Goal: Transaction & Acquisition: Purchase product/service

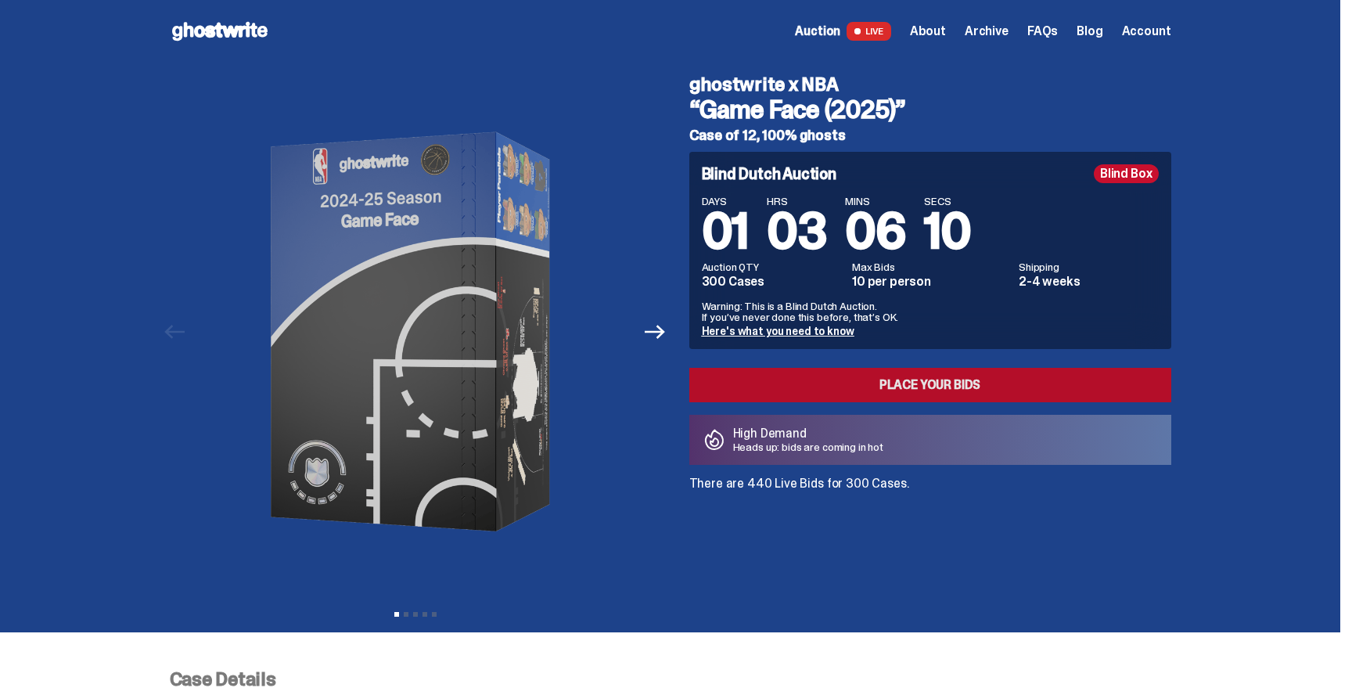
click at [952, 386] on link "Place your Bids" at bounding box center [930, 385] width 482 height 34
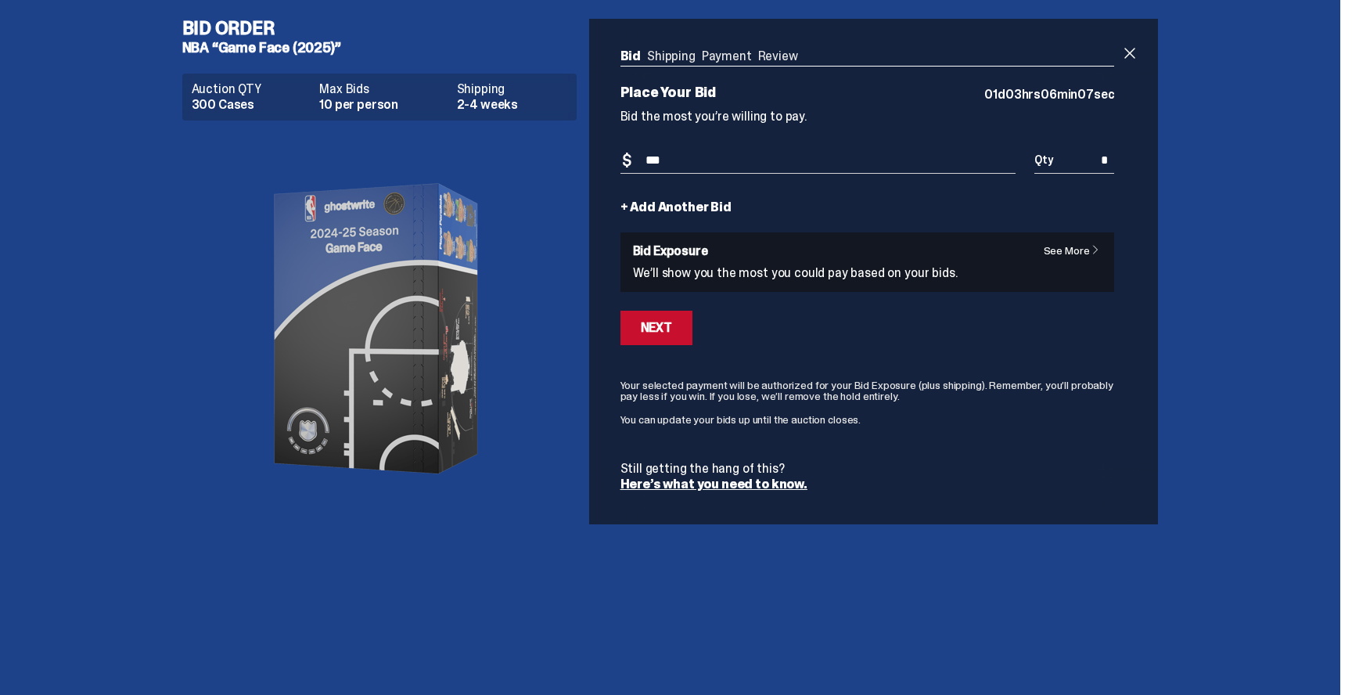
type input "***"
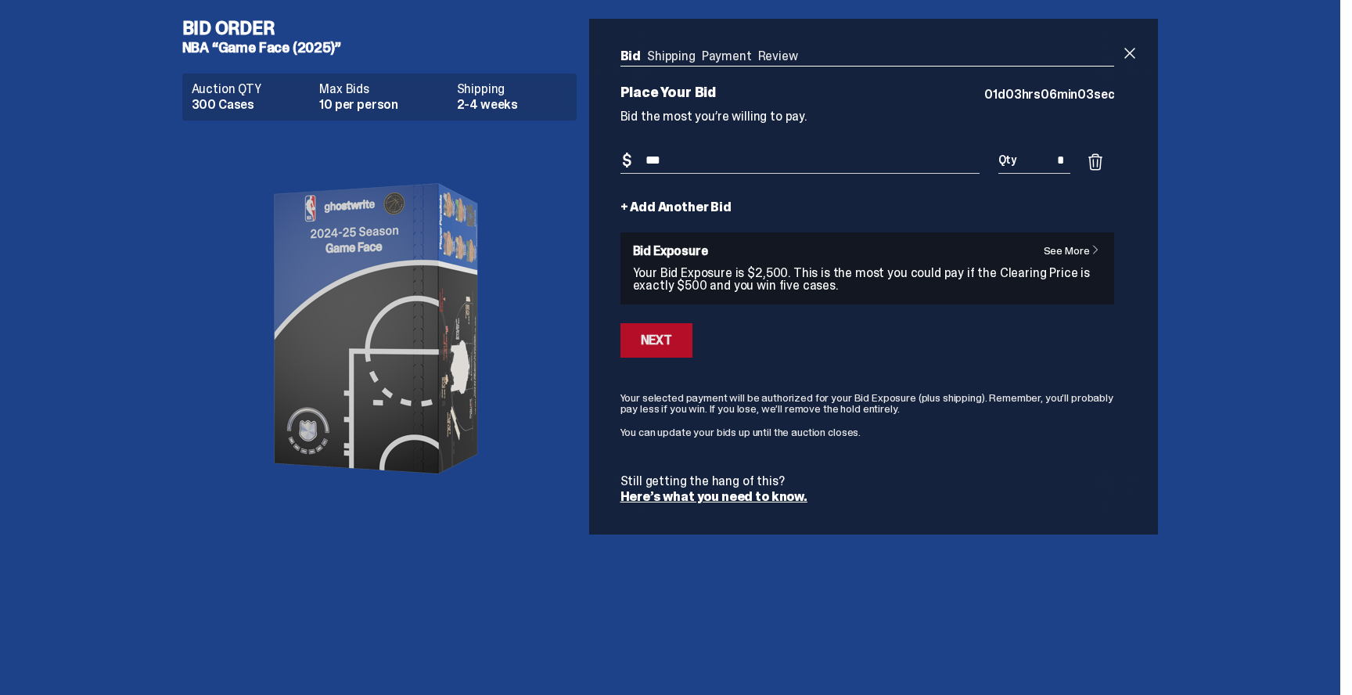
type input "*"
click at [667, 344] on div "Next" at bounding box center [656, 340] width 31 height 13
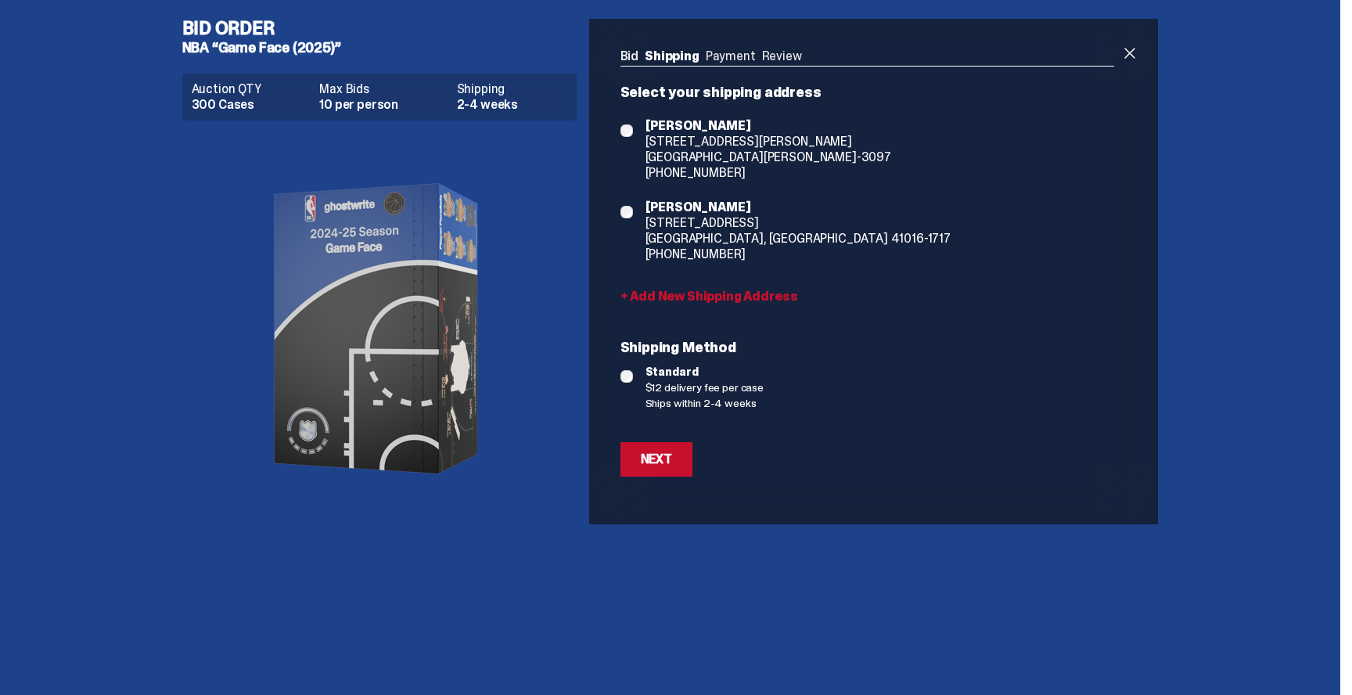
click at [673, 145] on span "[STREET_ADDRESS][PERSON_NAME]" at bounding box center [769, 142] width 246 height 16
click at [664, 464] on div "Next" at bounding box center [656, 459] width 31 height 13
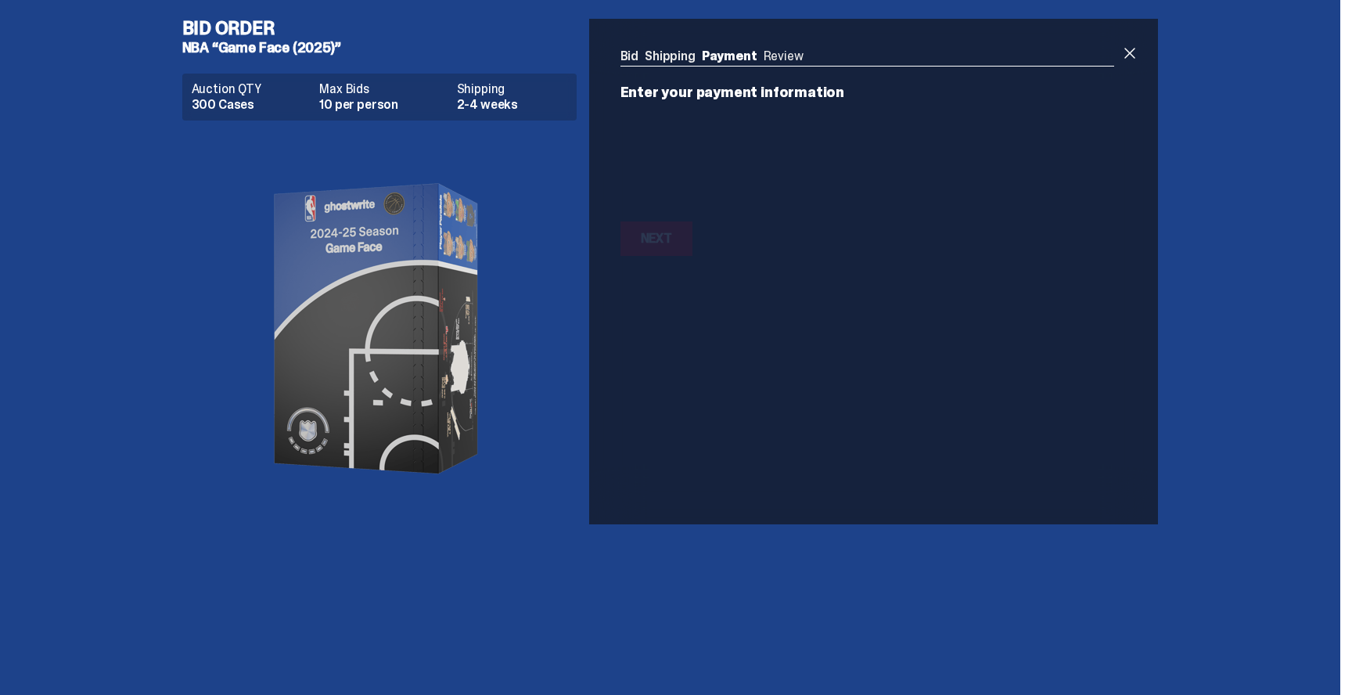
click at [1013, 531] on div "Bid Order NBA “Game Face (2025)” Auction QTY 300 Cases Max Bids 10 per person S…" at bounding box center [671, 271] width 1002 height 543
click at [1135, 191] on div "Bid Shipping Payment Review Auction QTY 300 Cases Max Bids 10 per person Shippi…" at bounding box center [867, 157] width 557 height 276
click at [686, 63] on link "Shipping" at bounding box center [670, 56] width 51 height 16
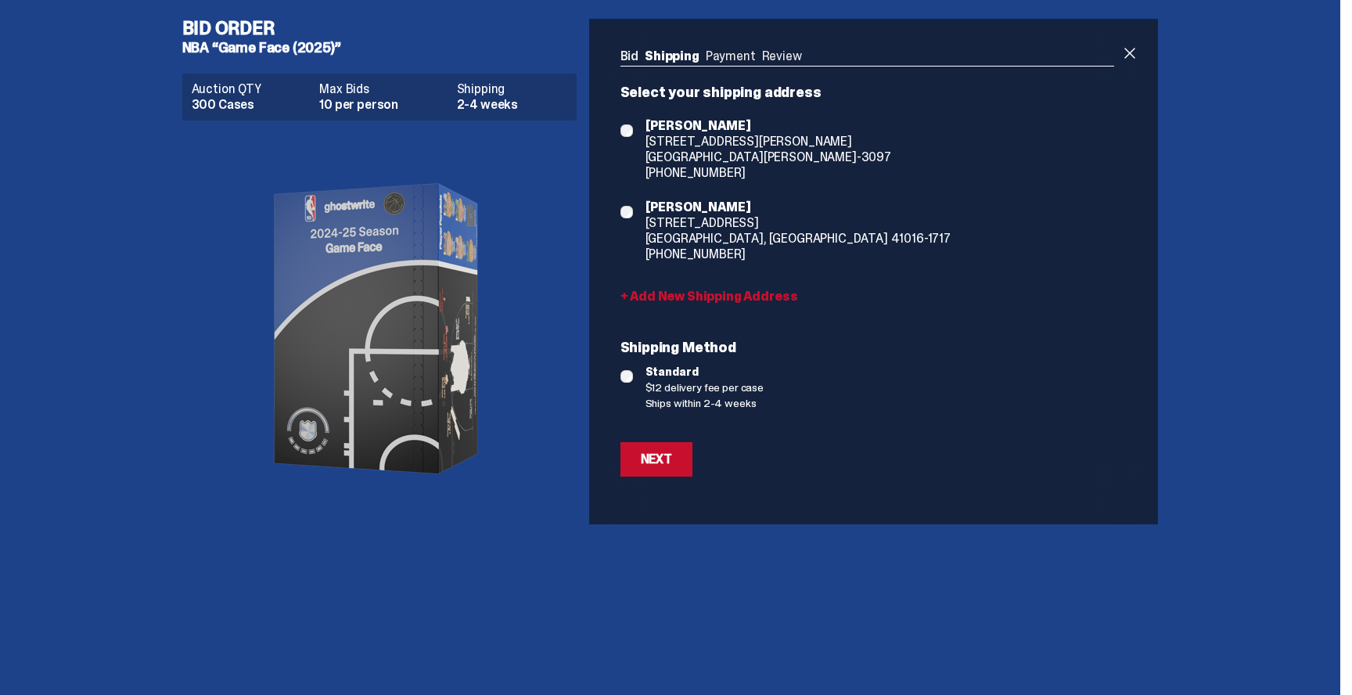
click at [686, 53] on link "Shipping" at bounding box center [672, 56] width 55 height 16
click at [663, 464] on div "Next" at bounding box center [656, 459] width 31 height 13
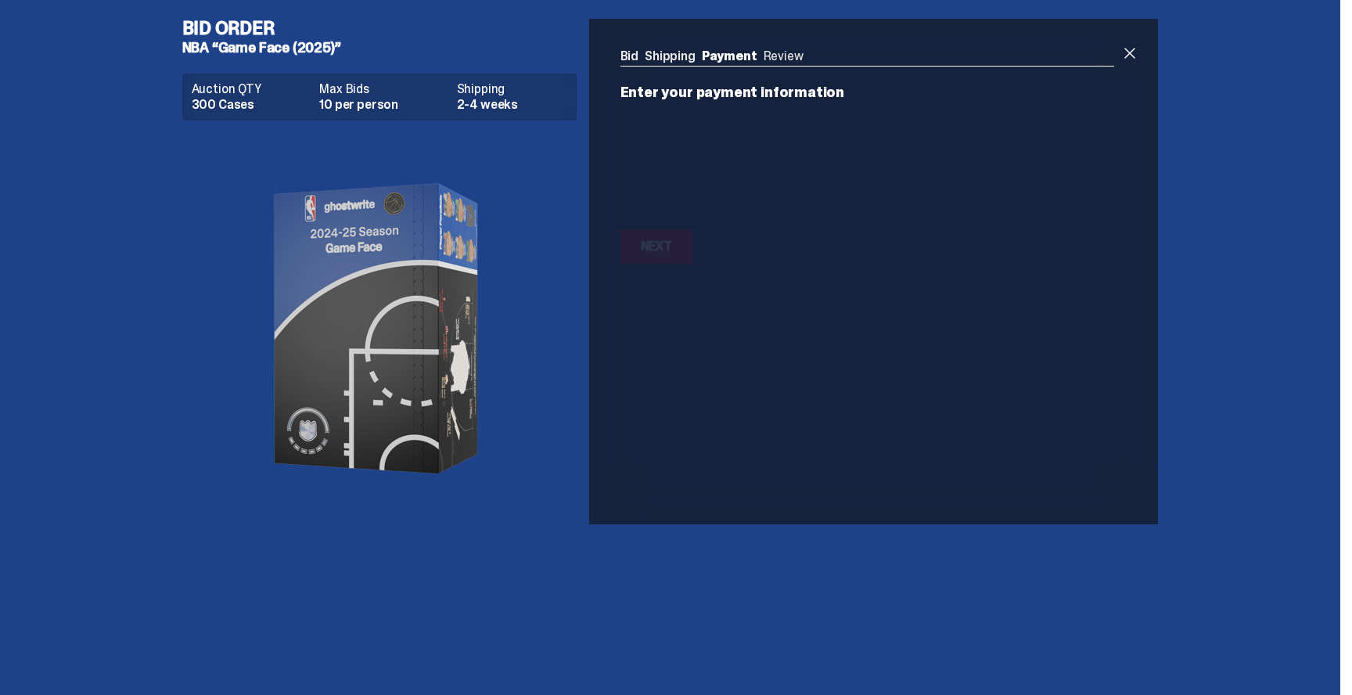
click at [795, 56] on ul "Bid Shipping Payment Review" at bounding box center [868, 58] width 495 height 16
click at [641, 65] on div "Bid Shipping Payment Review" at bounding box center [868, 58] width 495 height 16
click at [638, 53] on link "Bid" at bounding box center [630, 56] width 19 height 16
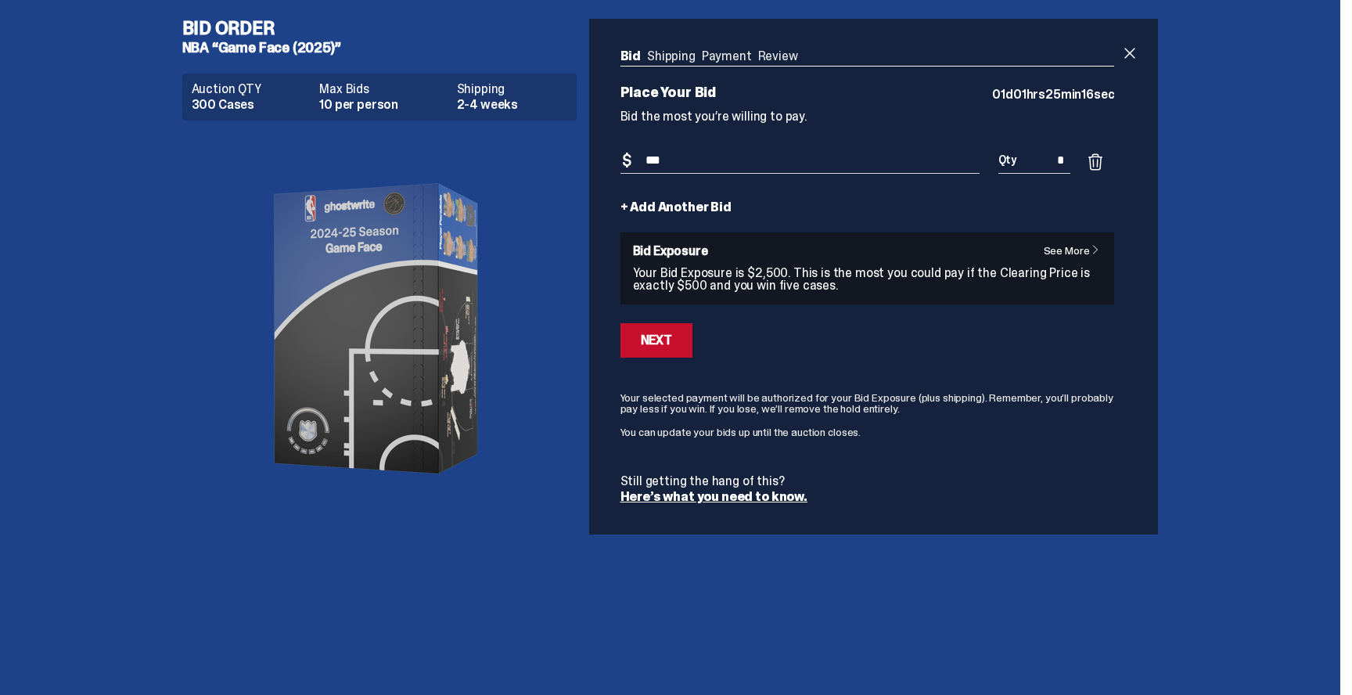
click at [801, 384] on form "Bid Amount $ *** Bid Quantity Qty * + Add Another Bid See More Bid Exposure You…" at bounding box center [868, 325] width 495 height 355
click at [678, 326] on button "Next" at bounding box center [657, 340] width 72 height 34
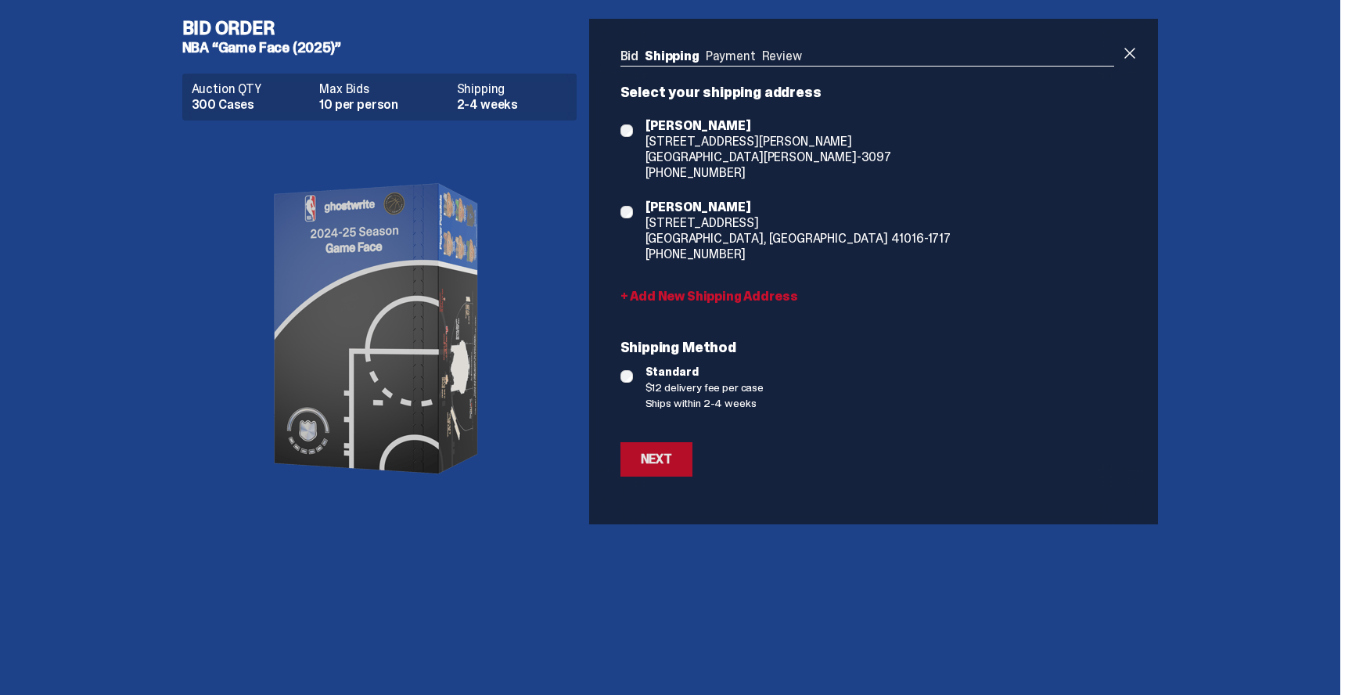
click at [650, 471] on button "Next" at bounding box center [657, 459] width 72 height 34
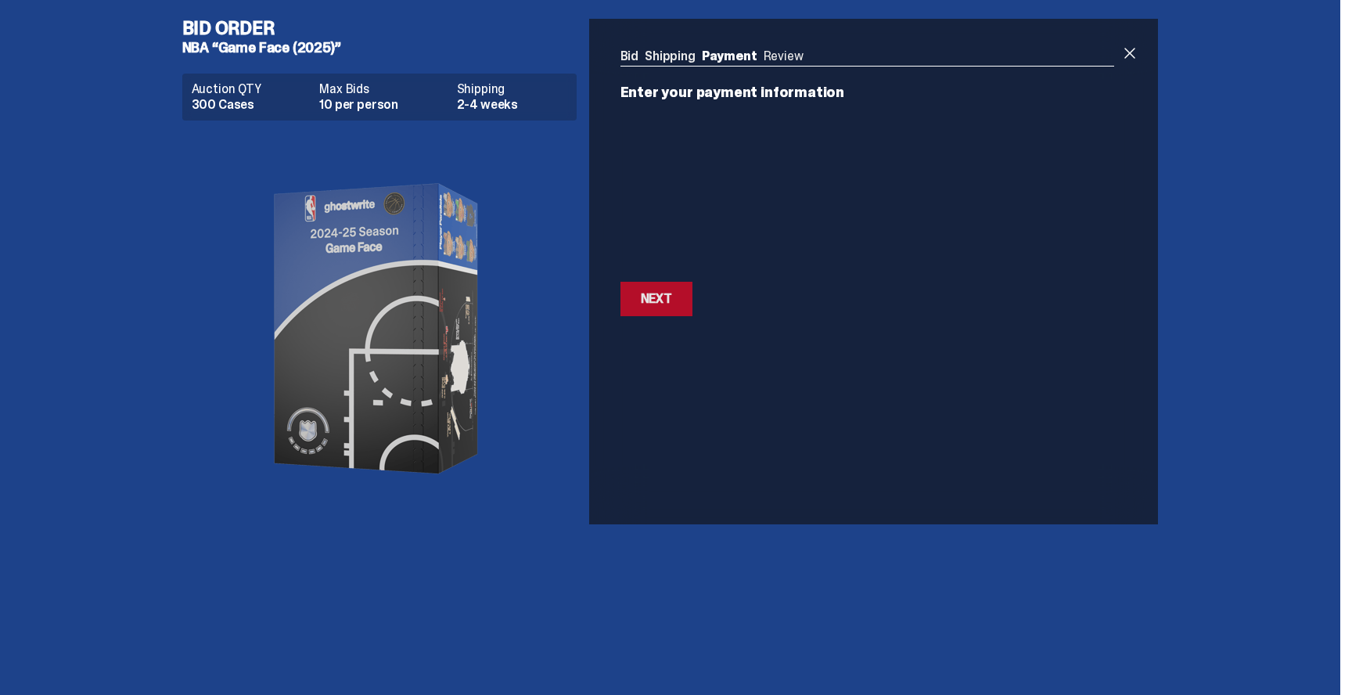
click at [673, 286] on button "Next Next" at bounding box center [657, 299] width 72 height 34
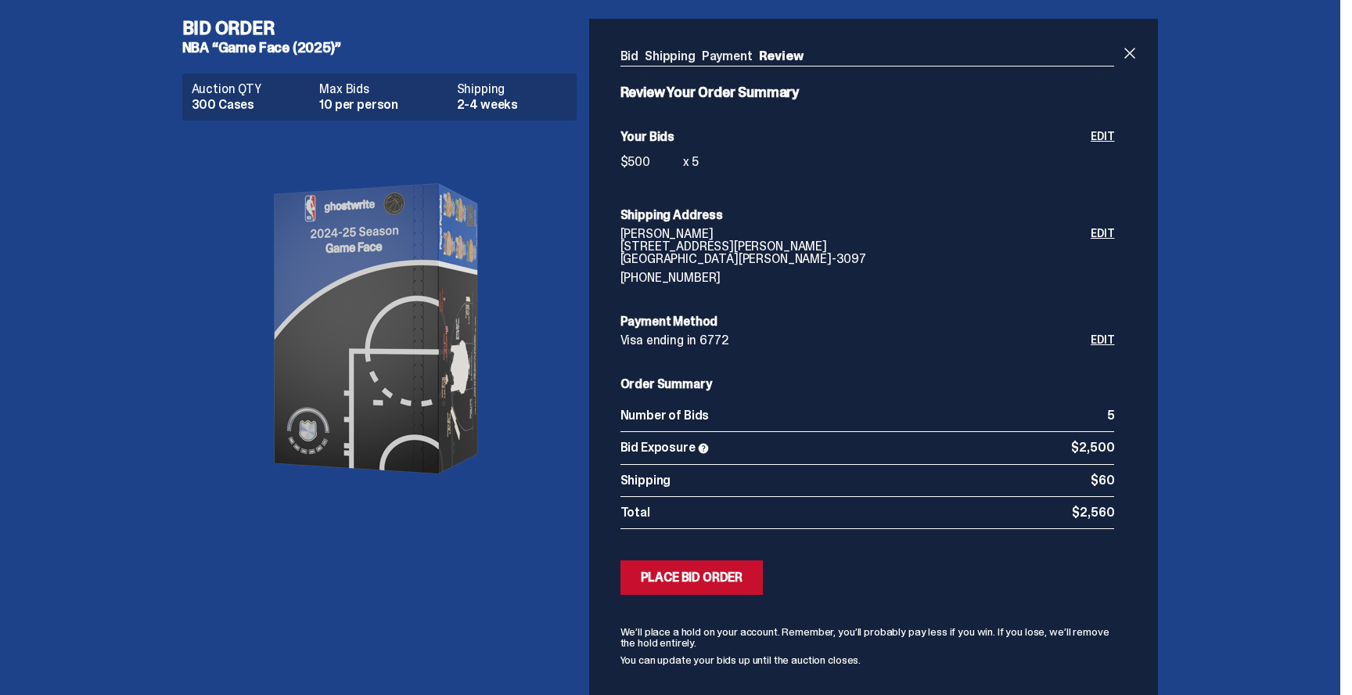
scroll to position [69, 0]
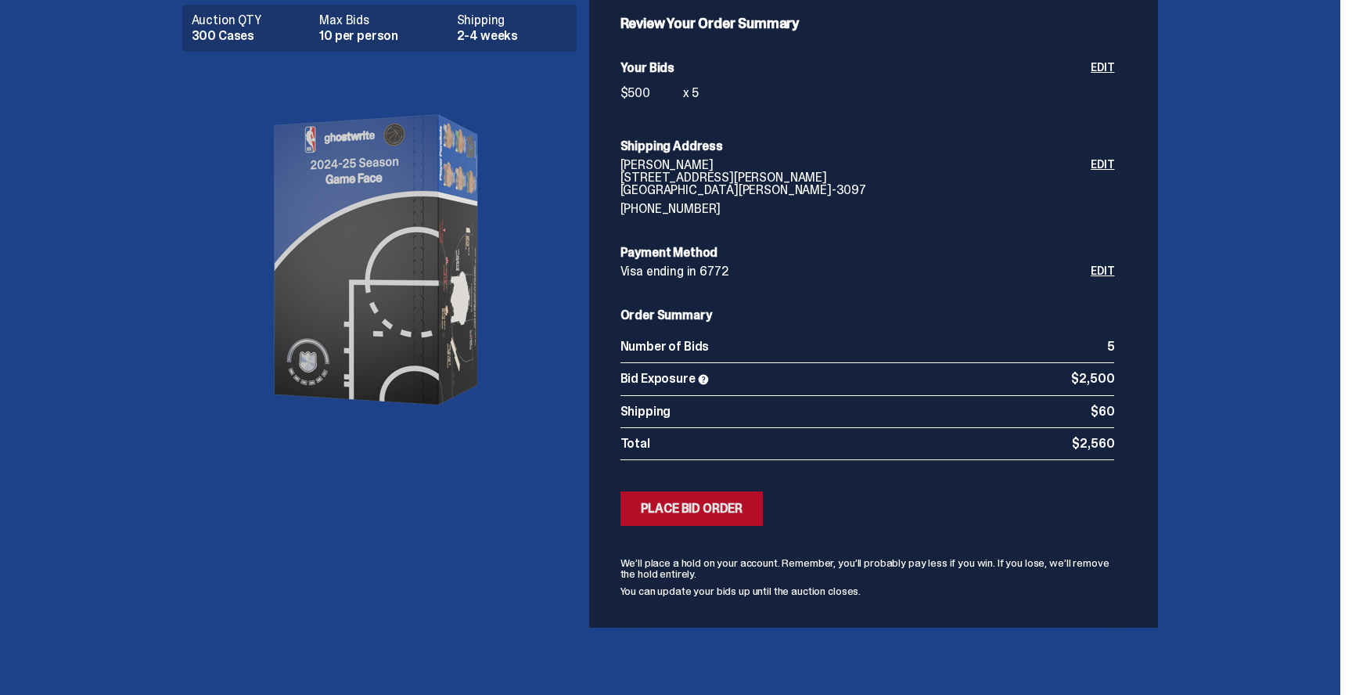
click at [722, 508] on div "Place Bid Order" at bounding box center [692, 508] width 103 height 13
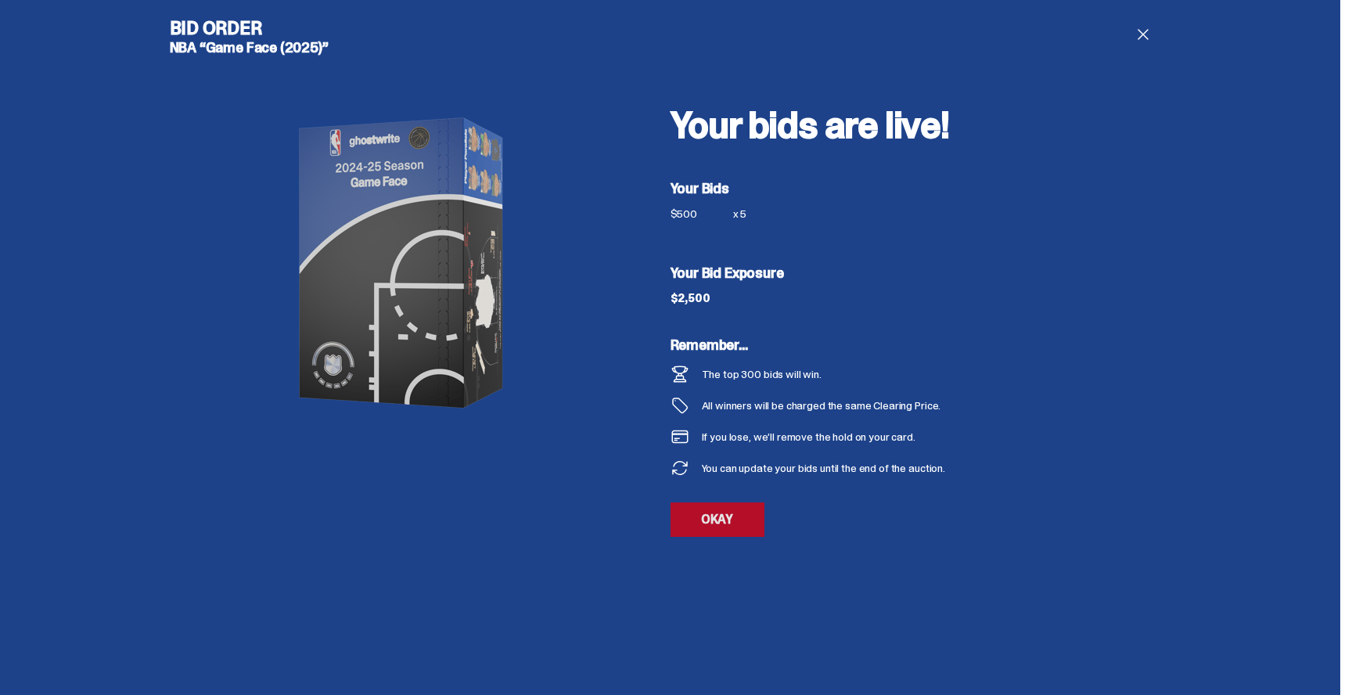
click at [737, 526] on link "OKAY" at bounding box center [718, 519] width 94 height 34
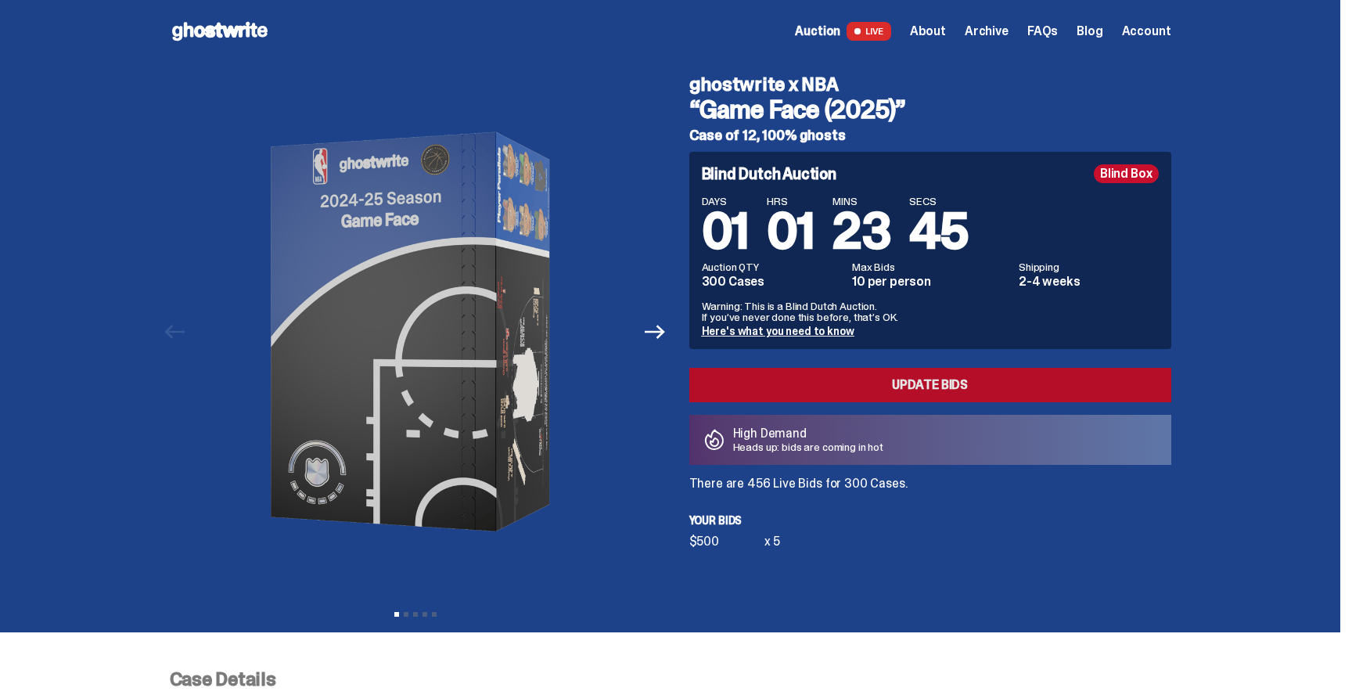
click at [921, 390] on link "Update Bids" at bounding box center [930, 385] width 482 height 34
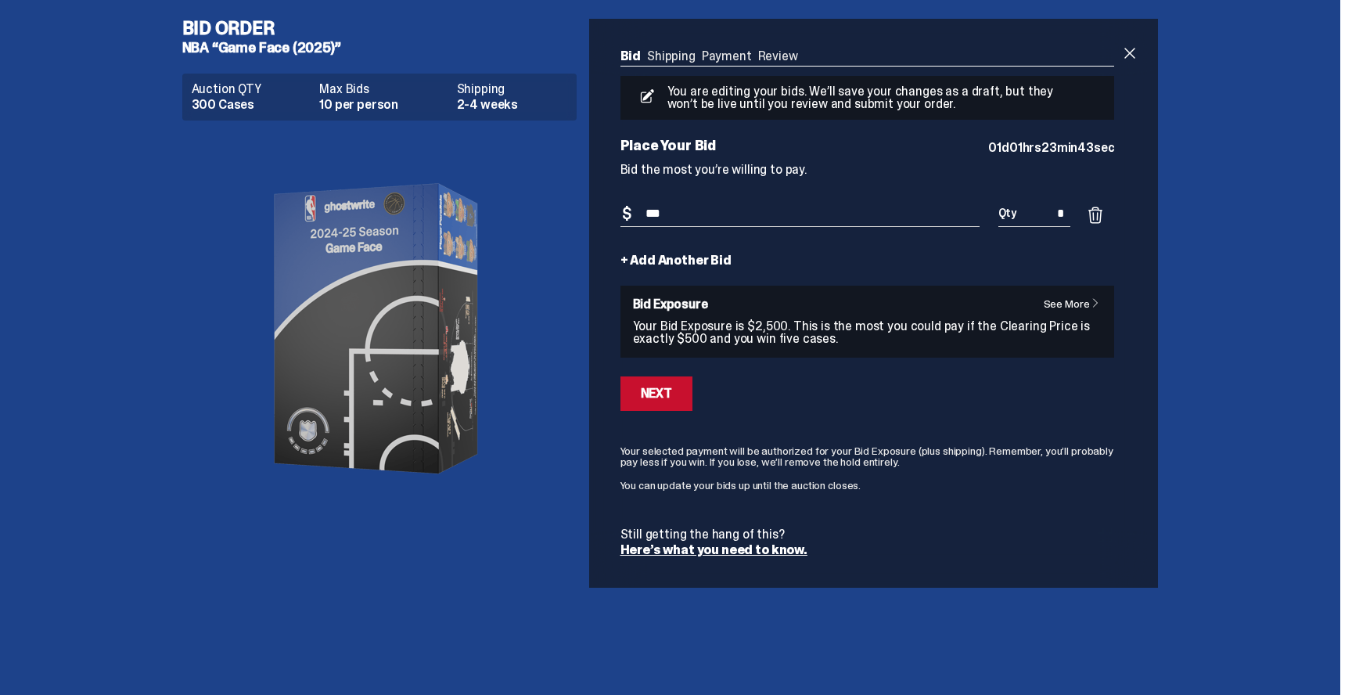
click at [686, 260] on link "+ Add Another Bid" at bounding box center [676, 260] width 111 height 13
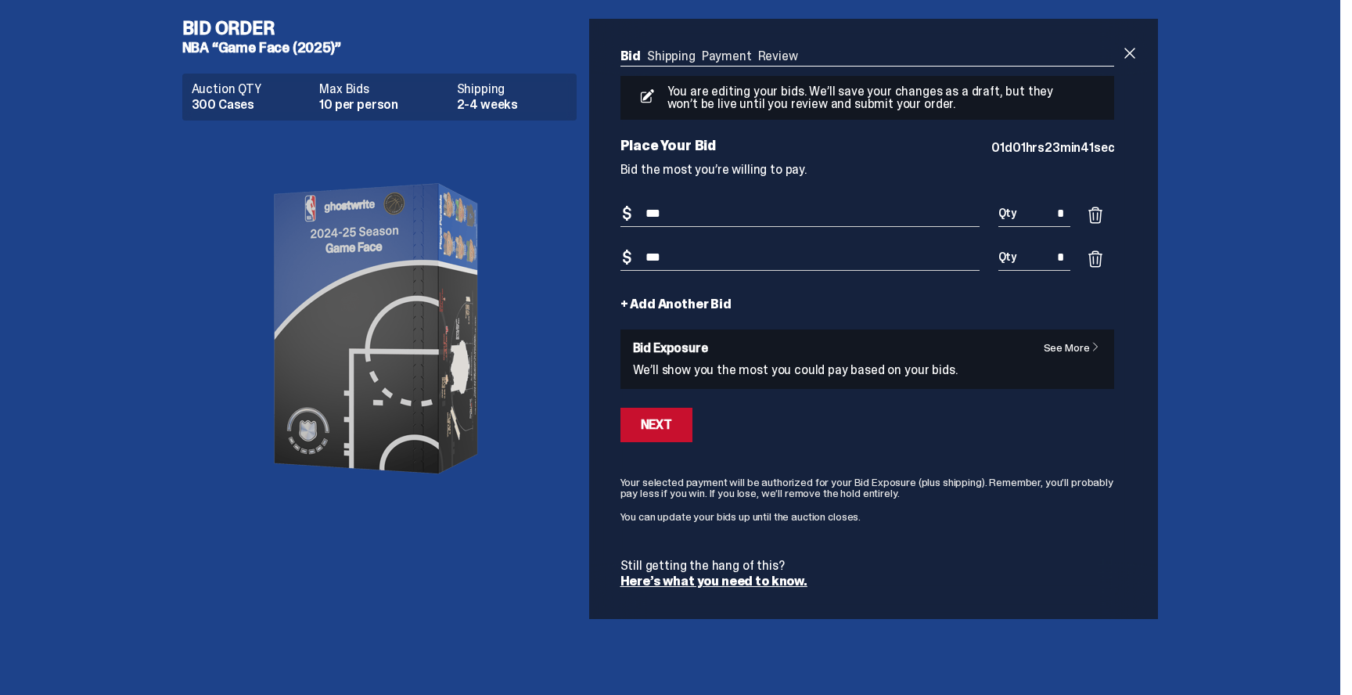
type input "***"
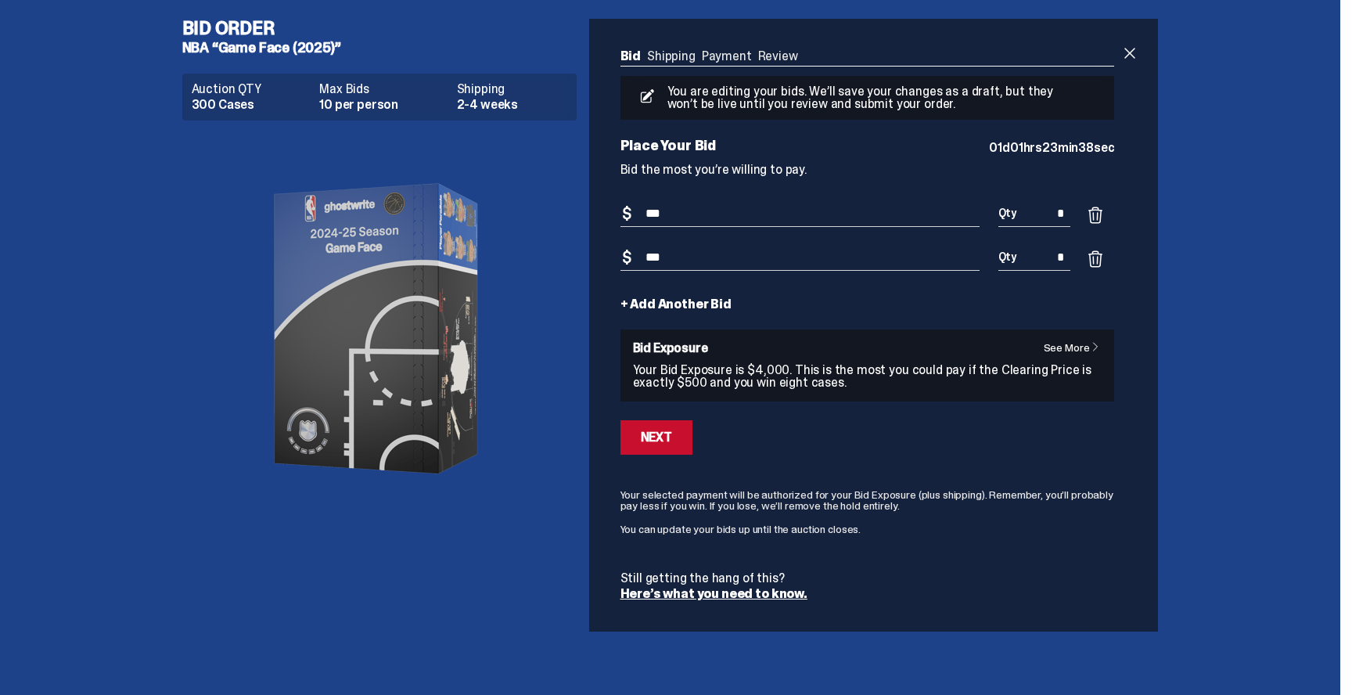
type input "*"
click at [704, 304] on link "+ Add Another Bid" at bounding box center [676, 304] width 111 height 13
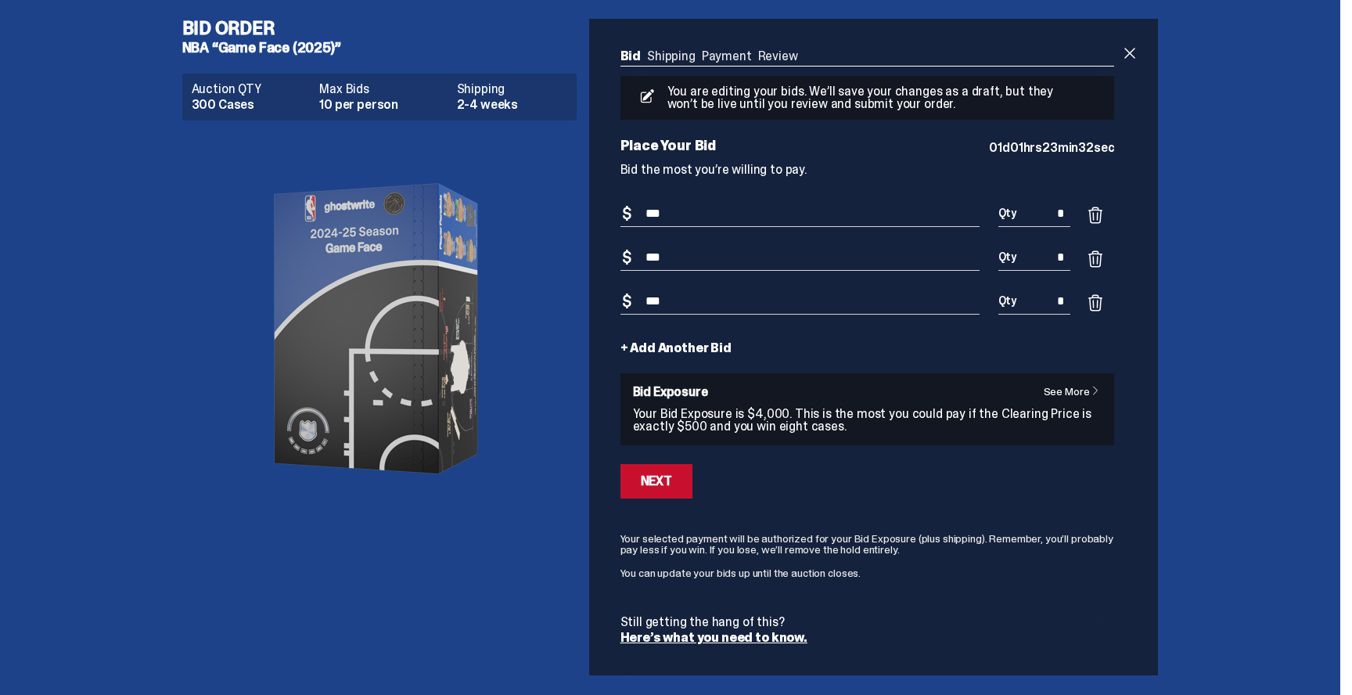
type input "***"
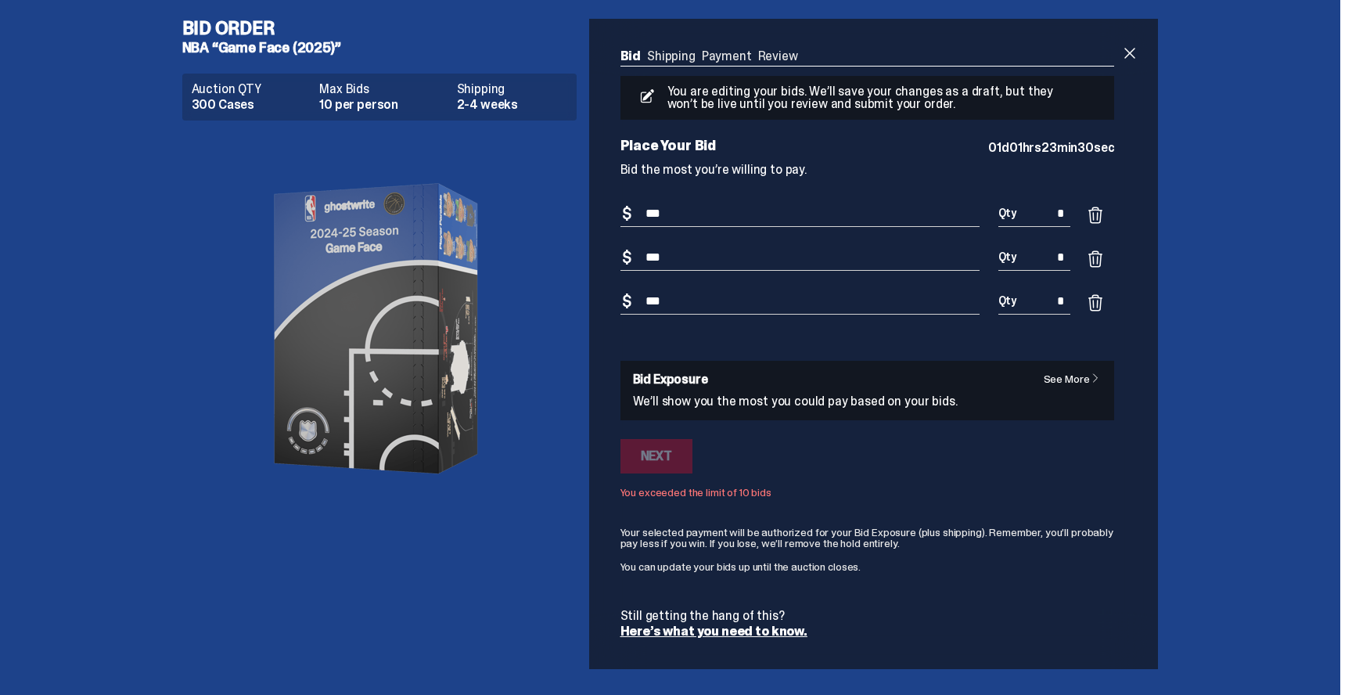
click at [808, 455] on div "Next" at bounding box center [868, 456] width 495 height 34
click at [1060, 304] on input "*" at bounding box center [1035, 302] width 73 height 26
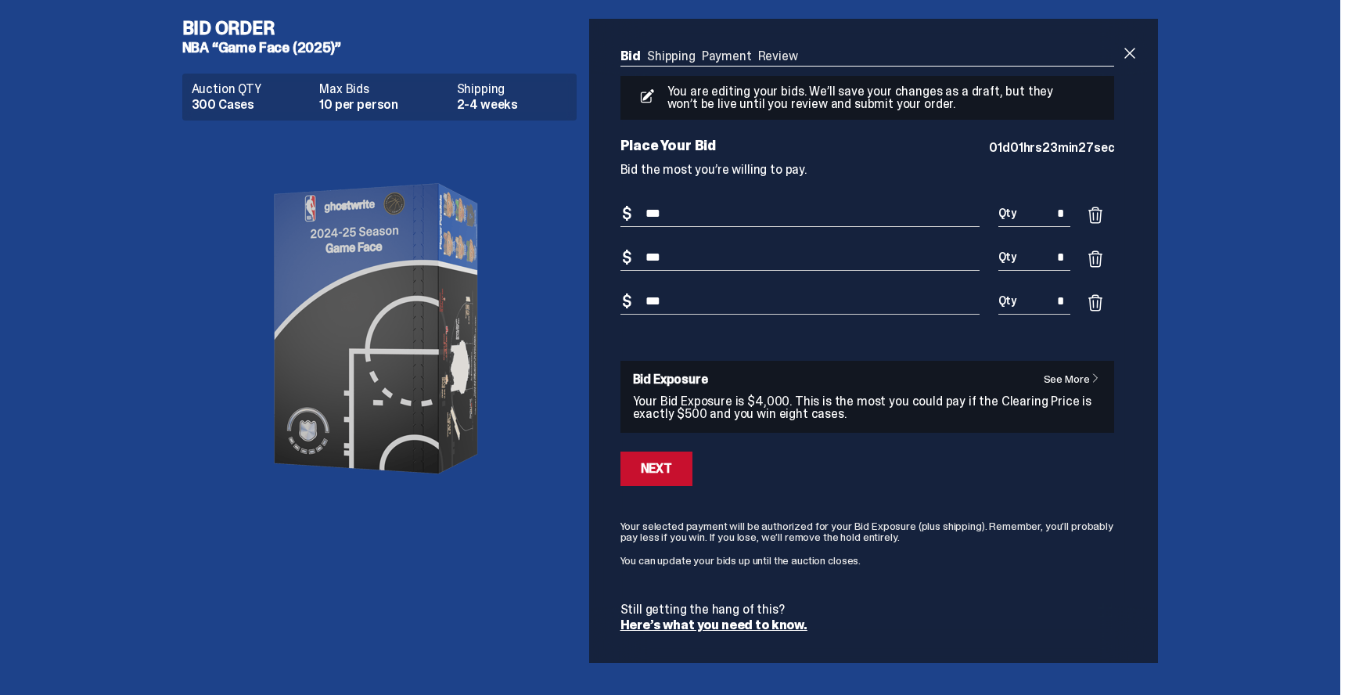
type input "*"
click at [1024, 442] on form "Bid Amount $ *** Bid Quantity Qty * Bid Amount $ *** Bid Quantity Qty * Bid Amo…" at bounding box center [868, 416] width 495 height 430
click at [677, 468] on button "Next" at bounding box center [657, 469] width 72 height 34
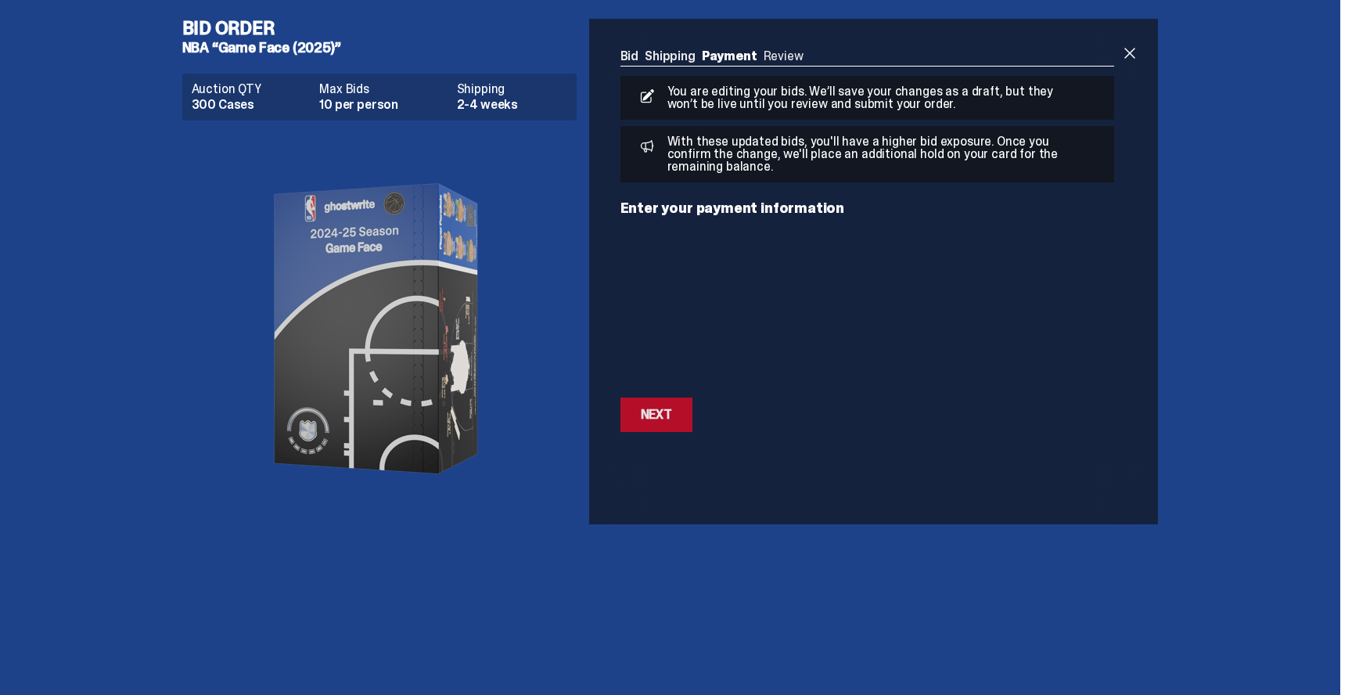
click at [664, 416] on div "Next" at bounding box center [656, 414] width 31 height 13
click at [666, 402] on button "Next Next" at bounding box center [657, 415] width 72 height 34
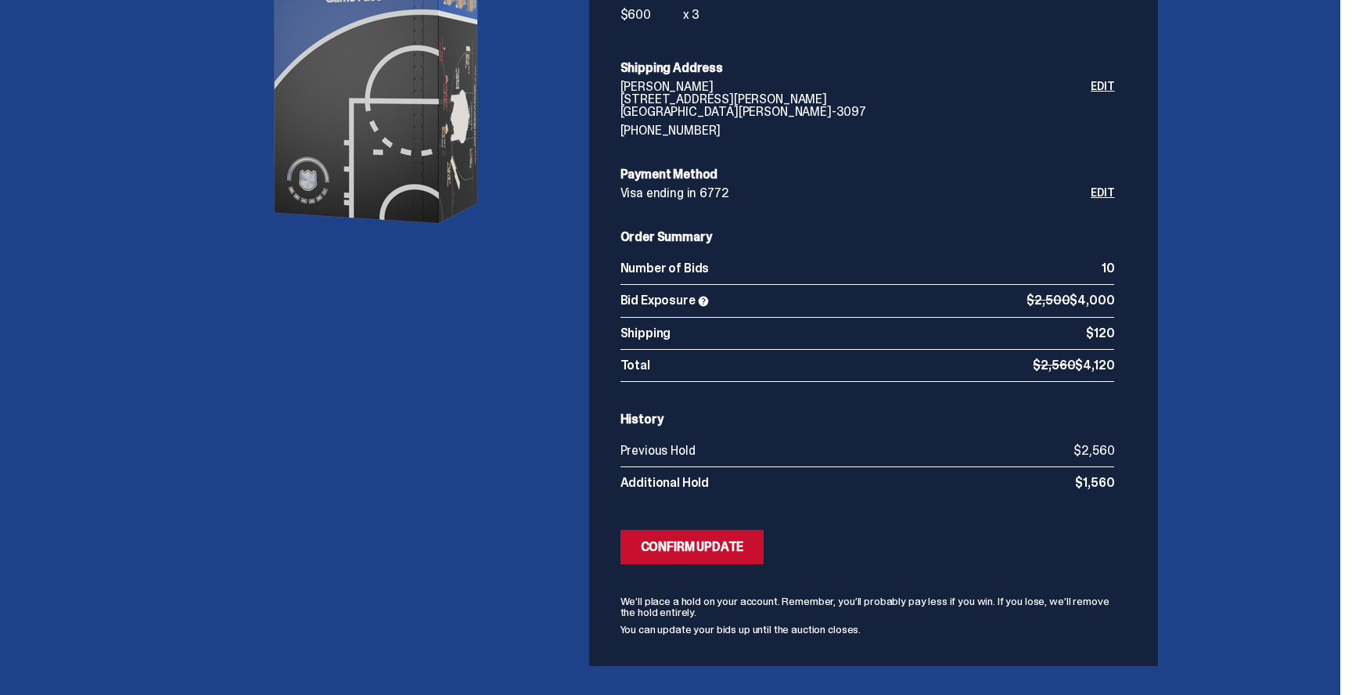
scroll to position [253, 0]
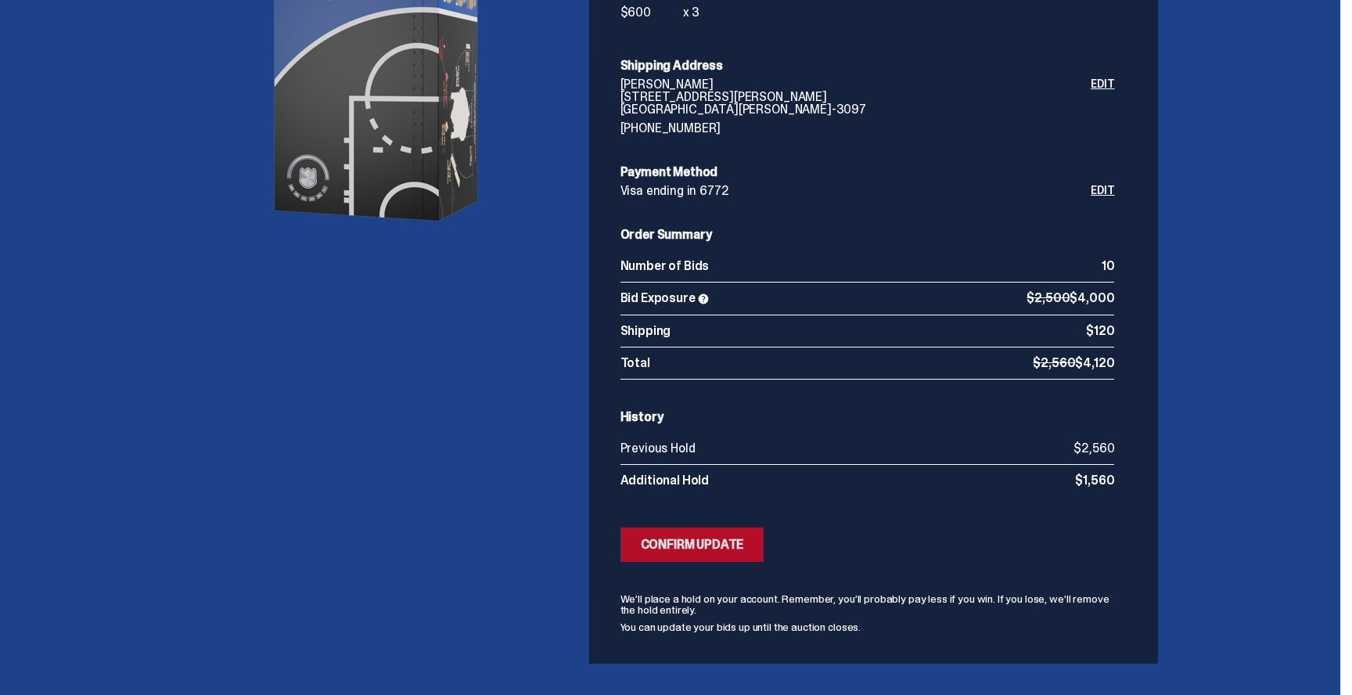
click at [703, 556] on button "Submitting Bids Confirm Update" at bounding box center [693, 544] width 144 height 34
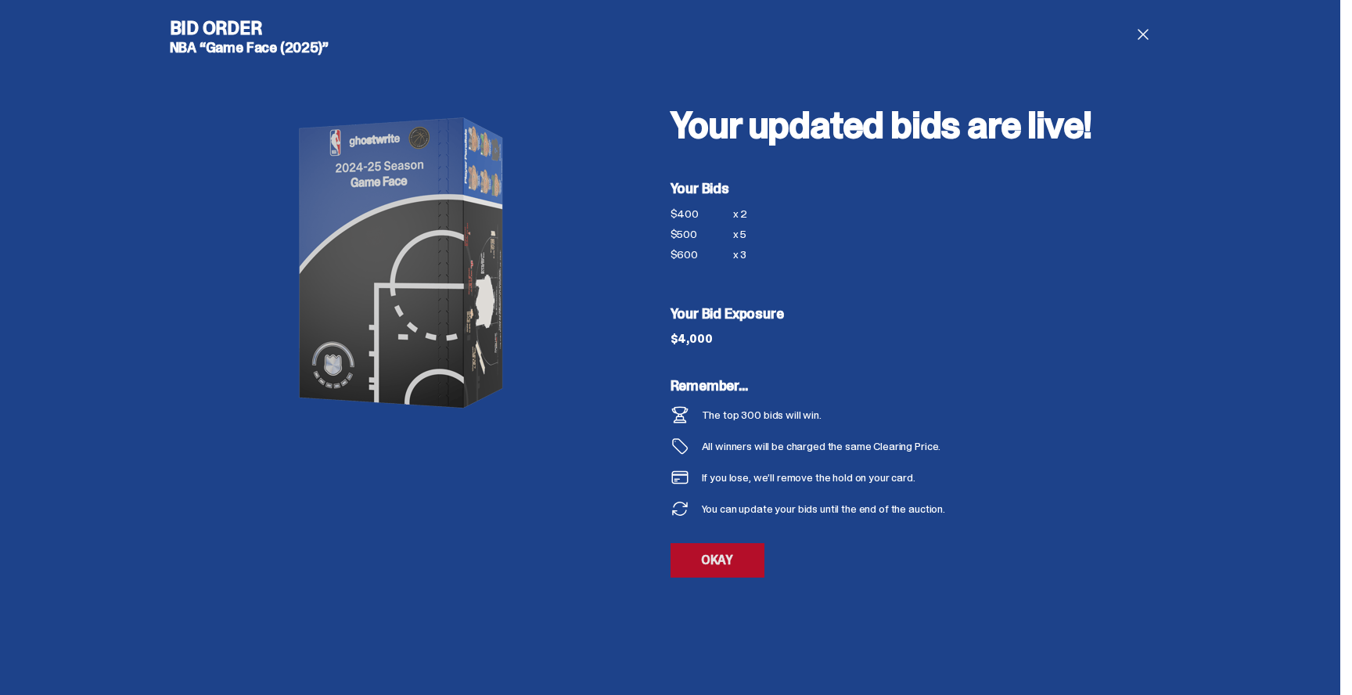
click at [725, 570] on link "OKAY" at bounding box center [718, 560] width 94 height 34
